Goal: Information Seeking & Learning: Learn about a topic

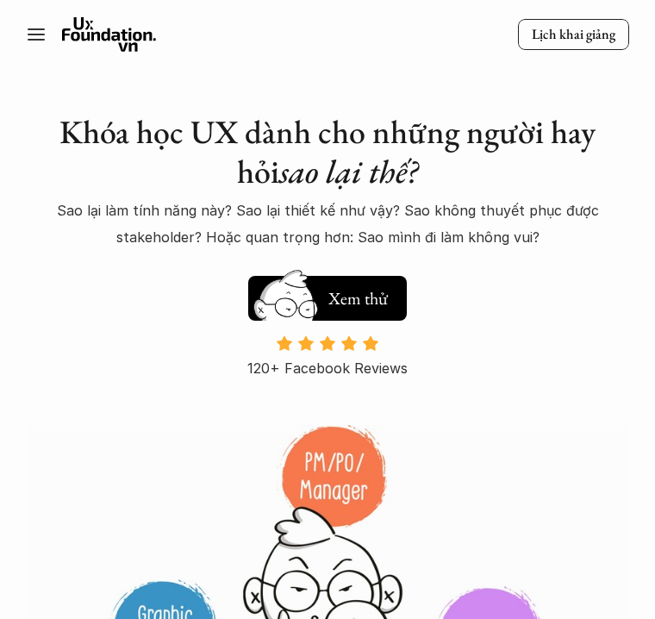
click at [39, 44] on icon at bounding box center [36, 34] width 21 height 21
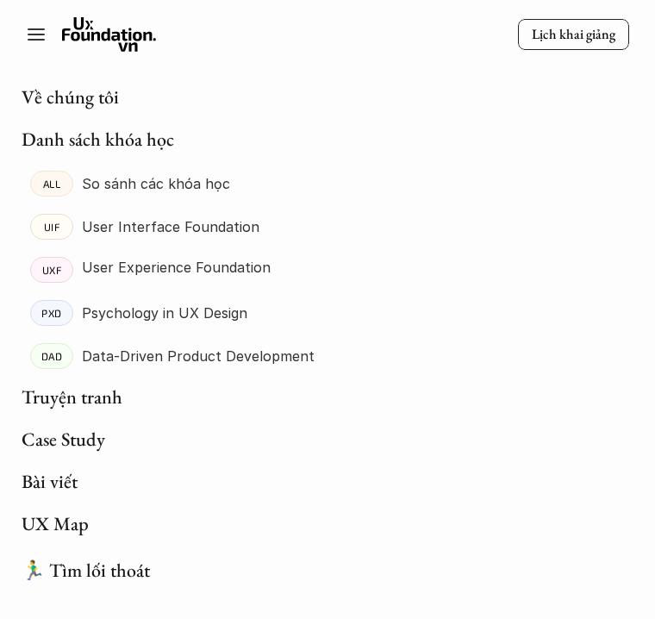
scroll to position [107, 0]
click at [69, 520] on link "UX Map" at bounding box center [55, 523] width 67 height 25
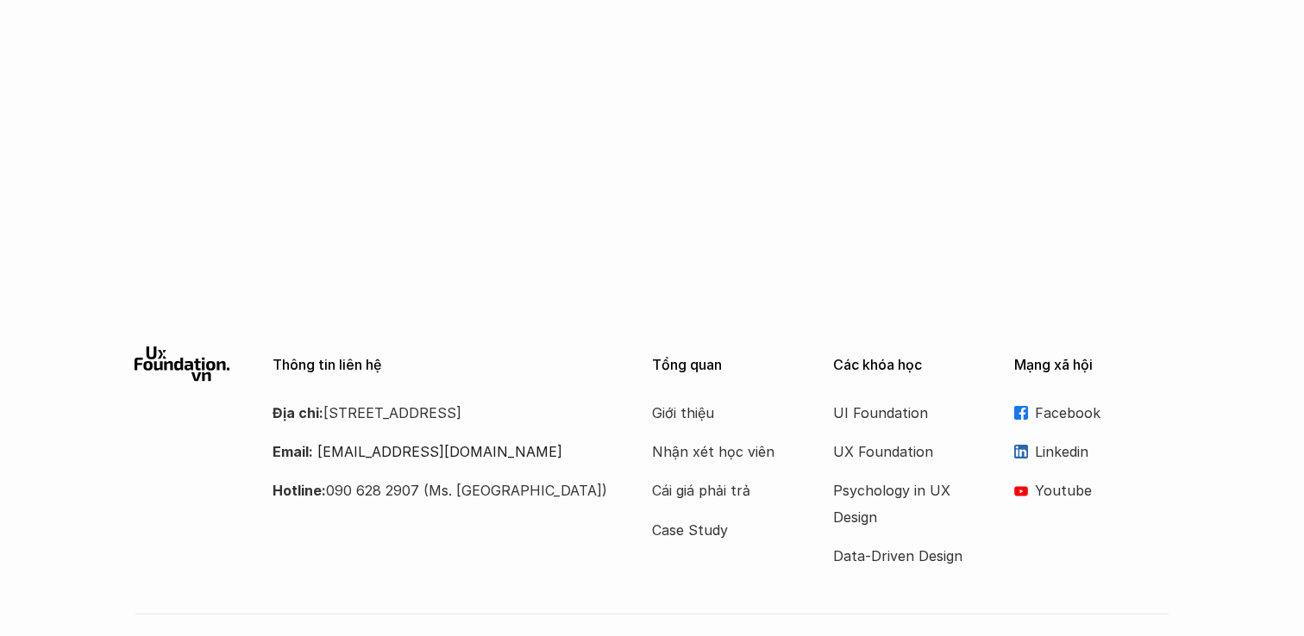
scroll to position [1628, 0]
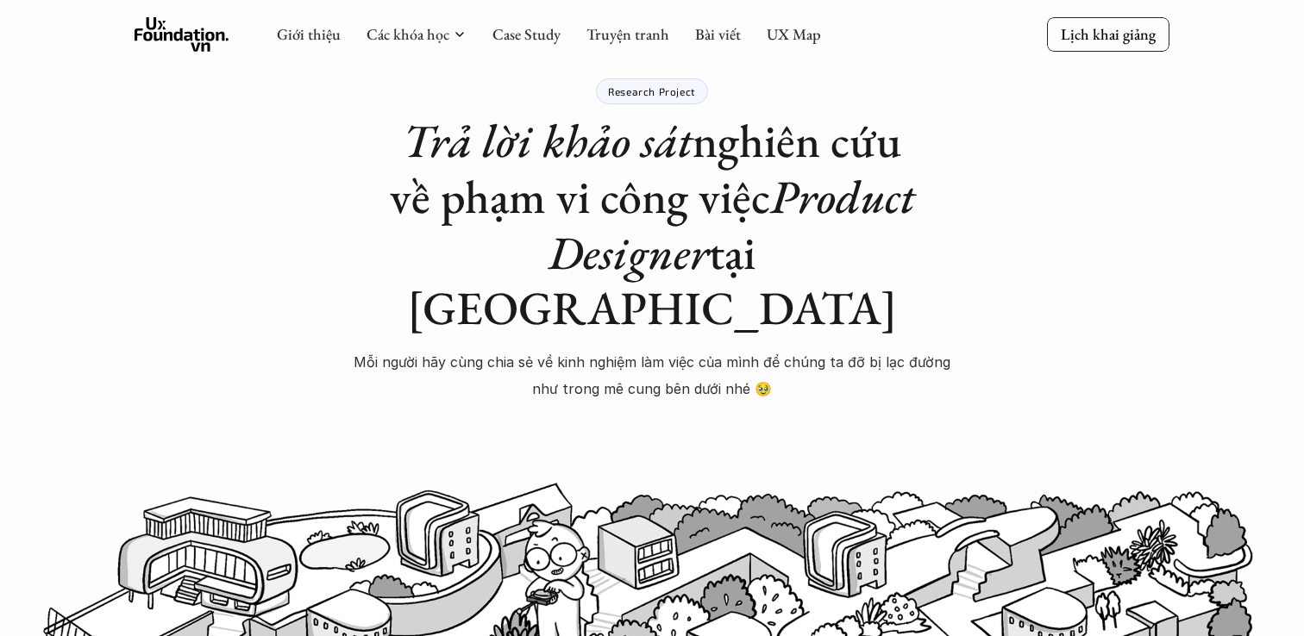
click at [645, 385] on div "Research Project Trả lời khảo sát nghiên cứu về phạm vi công việc Product Desig…" at bounding box center [652, 278] width 604 height 401
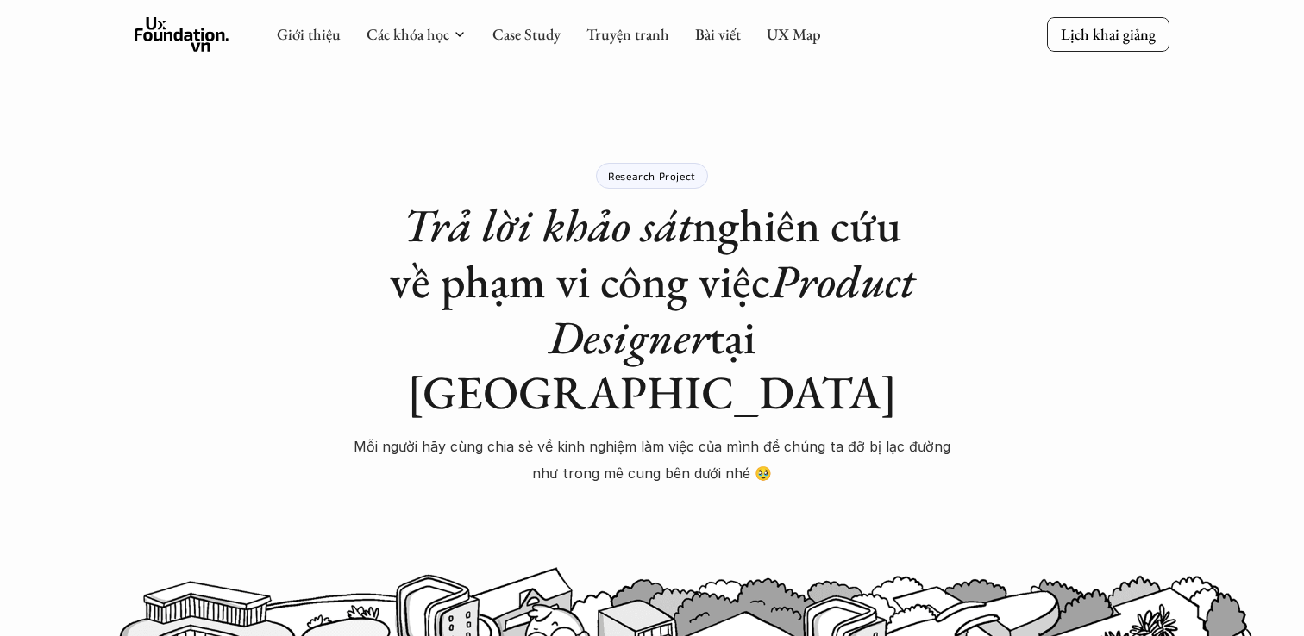
scroll to position [0, 0]
click at [651, 190] on div at bounding box center [652, 194] width 604 height 9
click at [651, 177] on p "Research Project" at bounding box center [652, 177] width 88 height 12
click at [655, 33] on link "UX Map" at bounding box center [794, 34] width 54 height 20
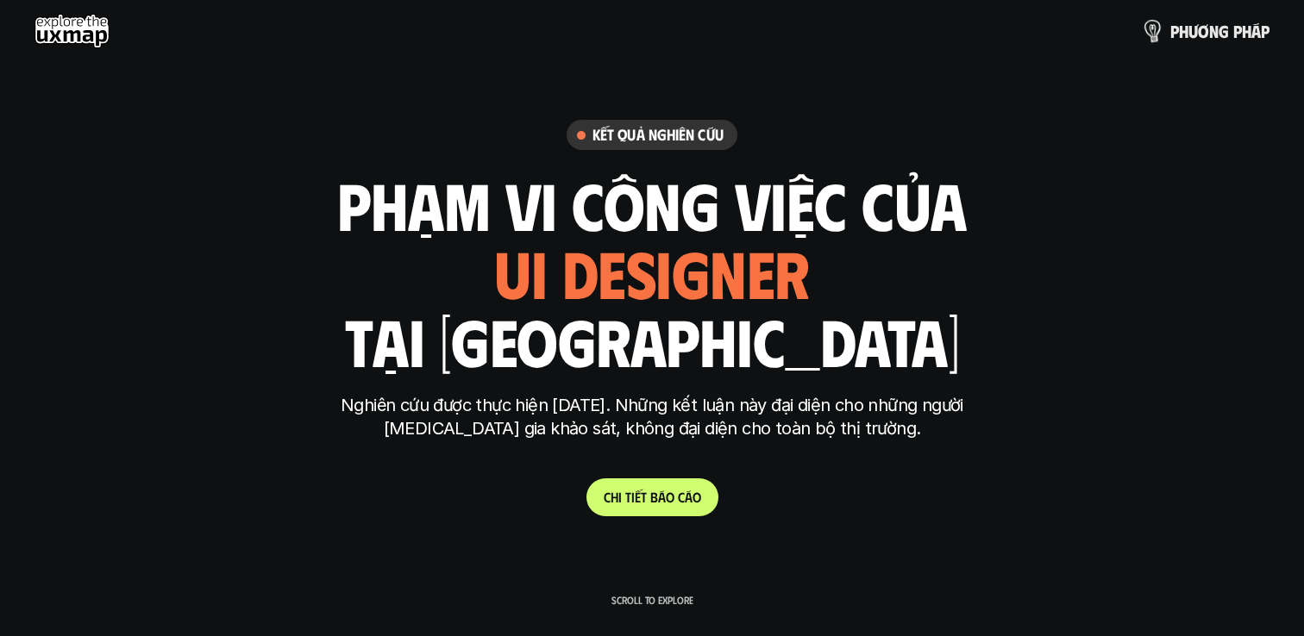
click at [655, 45] on link "p h ư ơ n g p h á p" at bounding box center [1206, 31] width 127 height 34
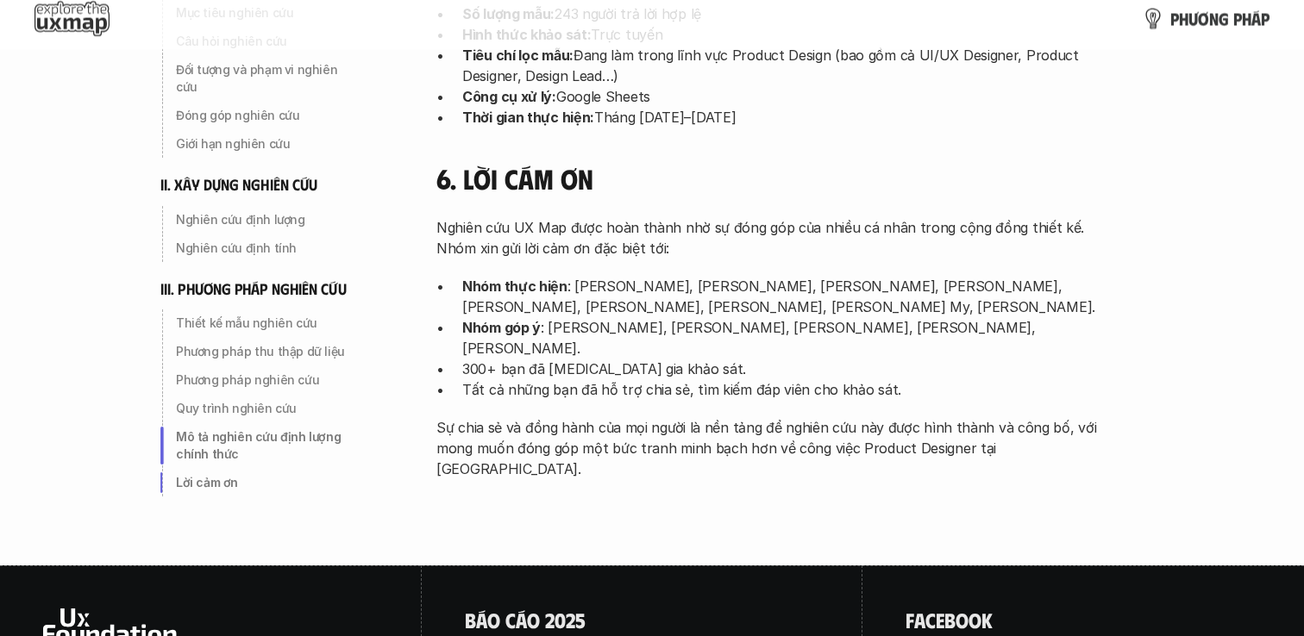
scroll to position [5612, 0]
